Goal: Information Seeking & Learning: Check status

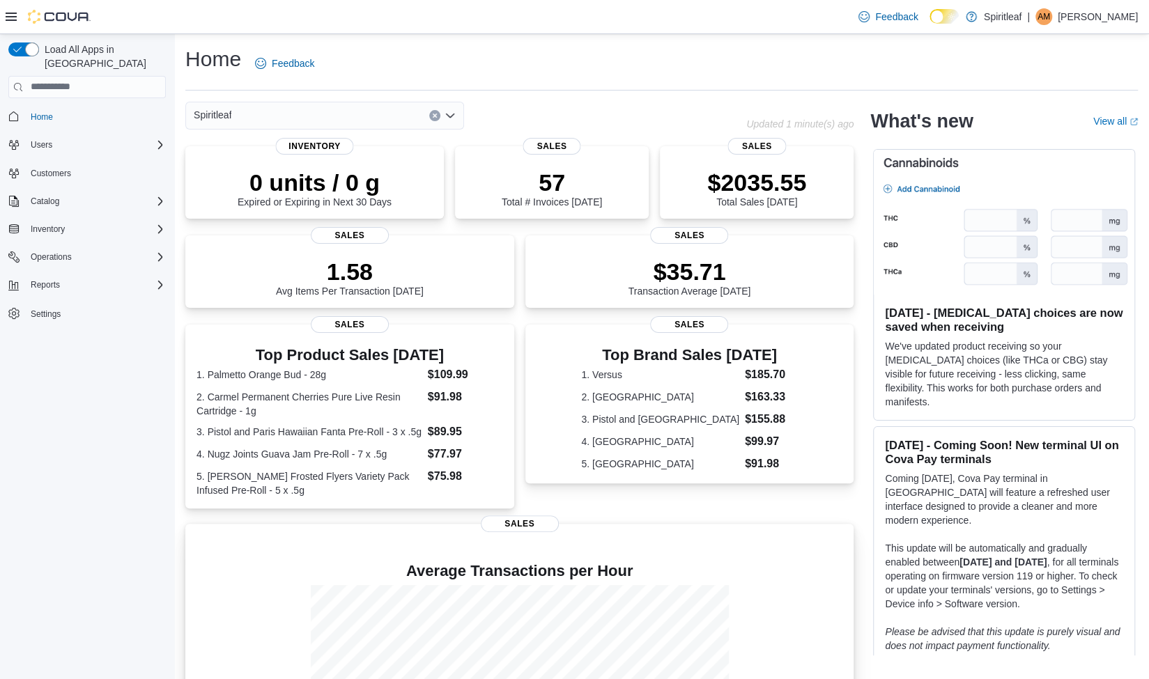
click at [319, 573] on div "Average Transactions per Hour" at bounding box center [520, 668] width 646 height 254
